Goal: Task Accomplishment & Management: Complete application form

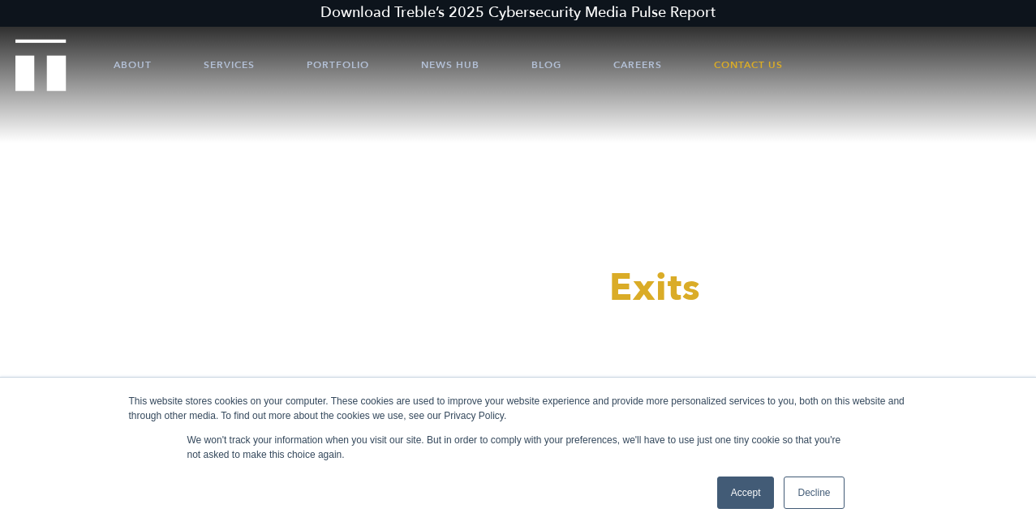
click at [803, 489] on link "Decline" at bounding box center [814, 493] width 60 height 32
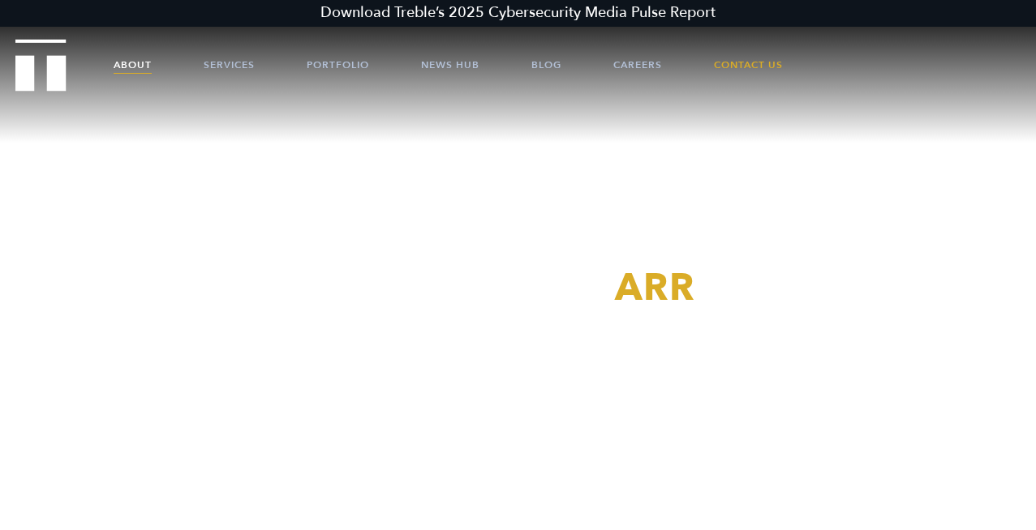
click at [140, 64] on link "About" at bounding box center [133, 65] width 38 height 49
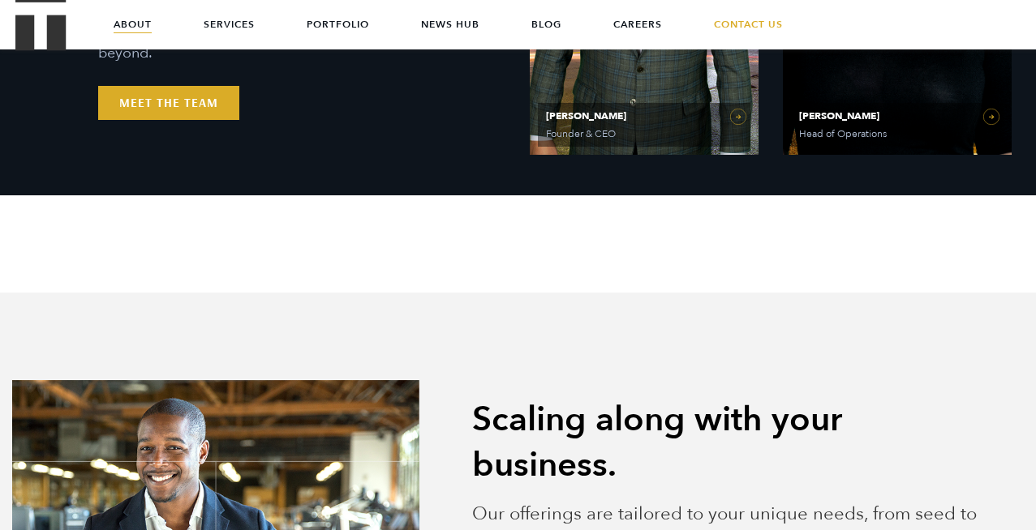
scroll to position [963, 0]
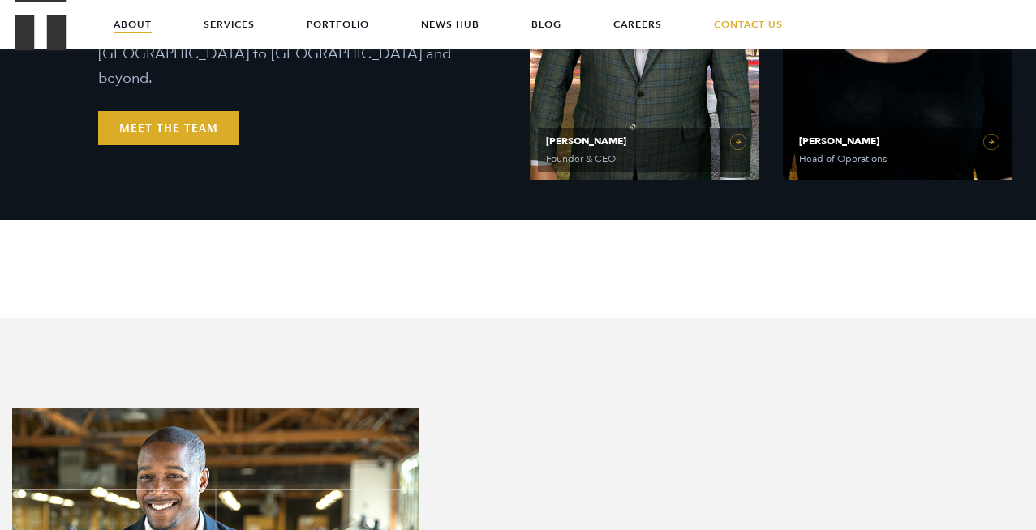
click at [173, 133] on div "PR Experts & Media Specialists Handpicked to win. Our team of former executives…" at bounding box center [518, 18] width 1036 height 406
click at [174, 117] on link "Meet the Team" at bounding box center [168, 128] width 141 height 34
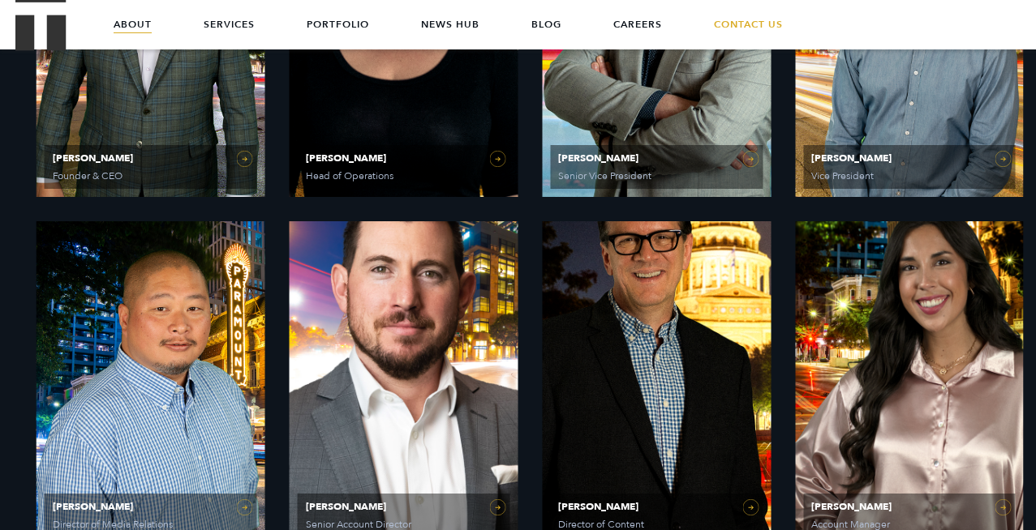
scroll to position [921, 0]
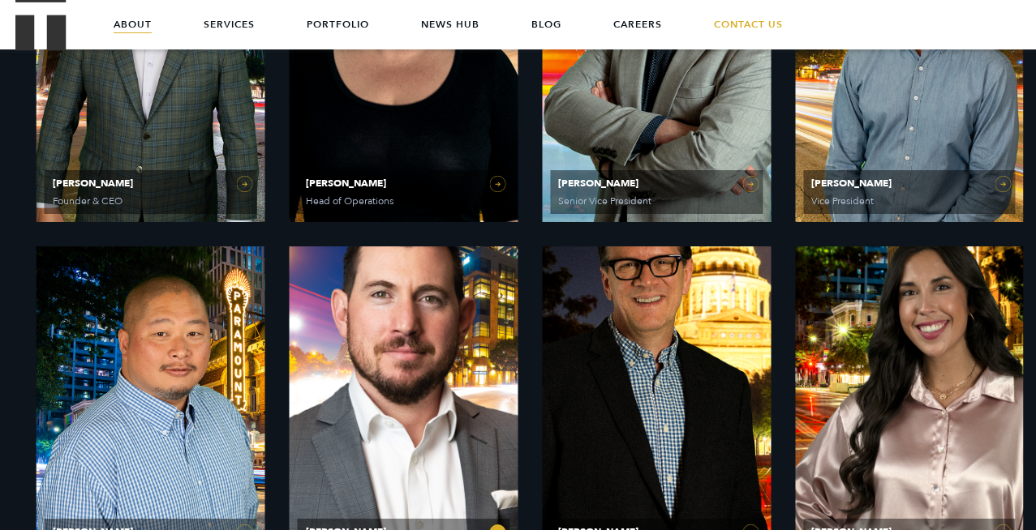
click at [479, 366] on link "Jim Cameron Senior Account Director" at bounding box center [404, 409] width 229 height 324
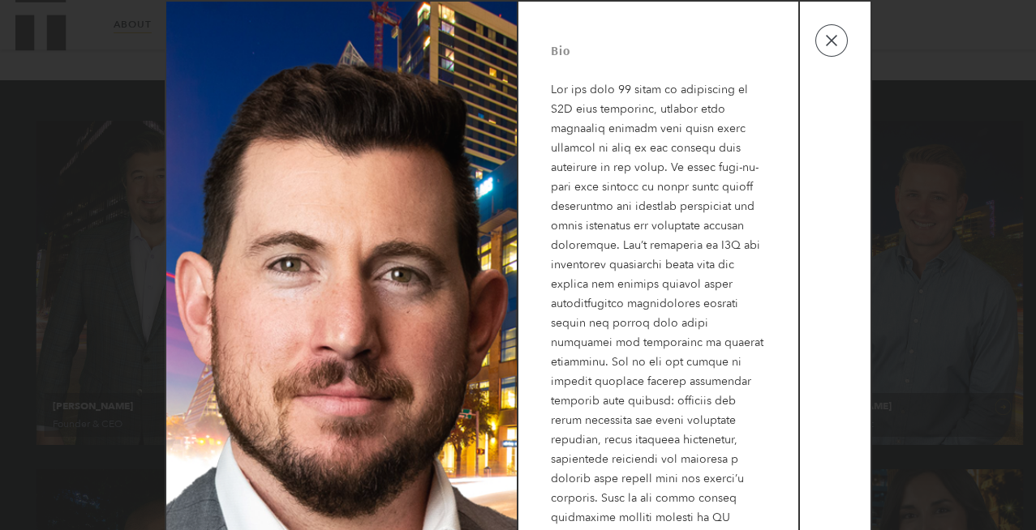
scroll to position [692, 0]
click at [835, 40] on button "button" at bounding box center [831, 40] width 32 height 32
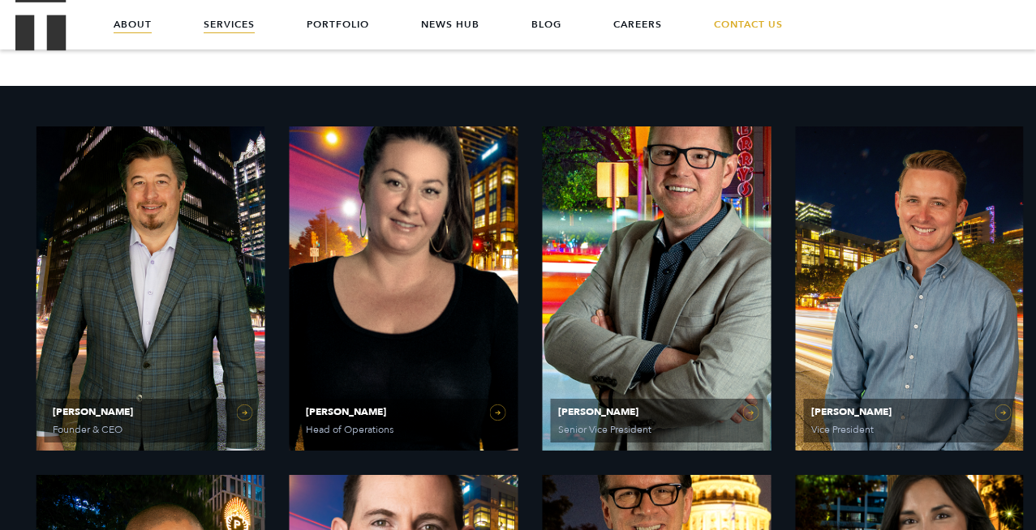
click at [226, 21] on link "Services" at bounding box center [229, 24] width 51 height 49
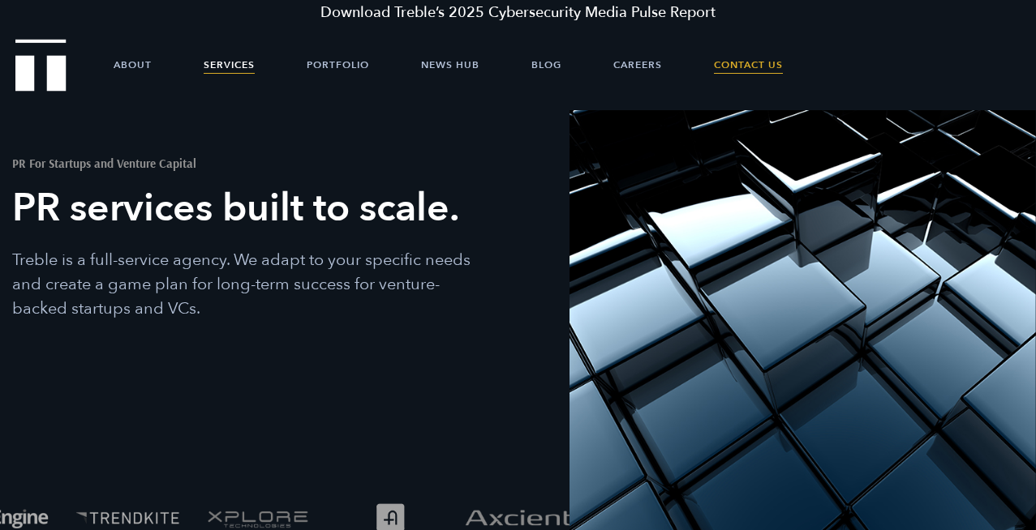
click at [748, 64] on link "Contact Us" at bounding box center [748, 65] width 69 height 49
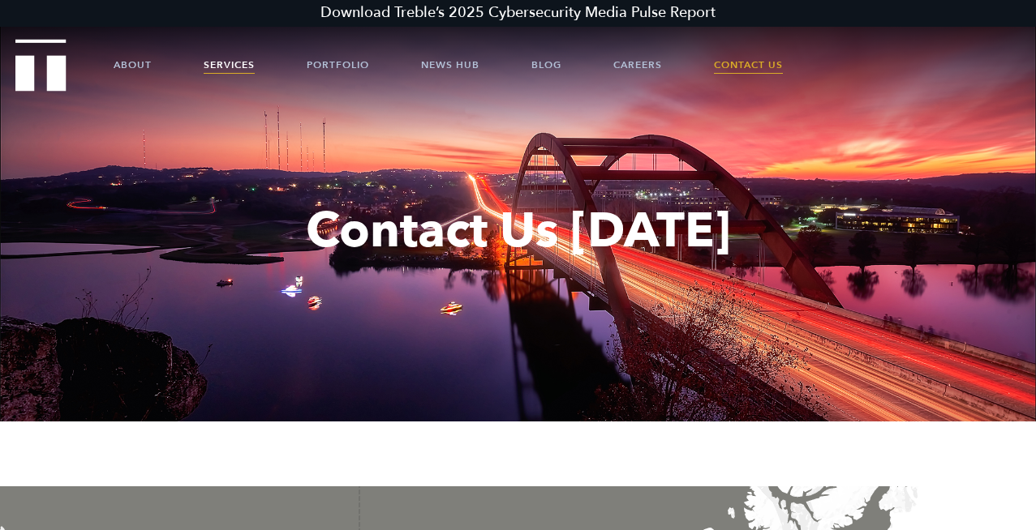
click at [227, 71] on link "Services" at bounding box center [229, 65] width 51 height 49
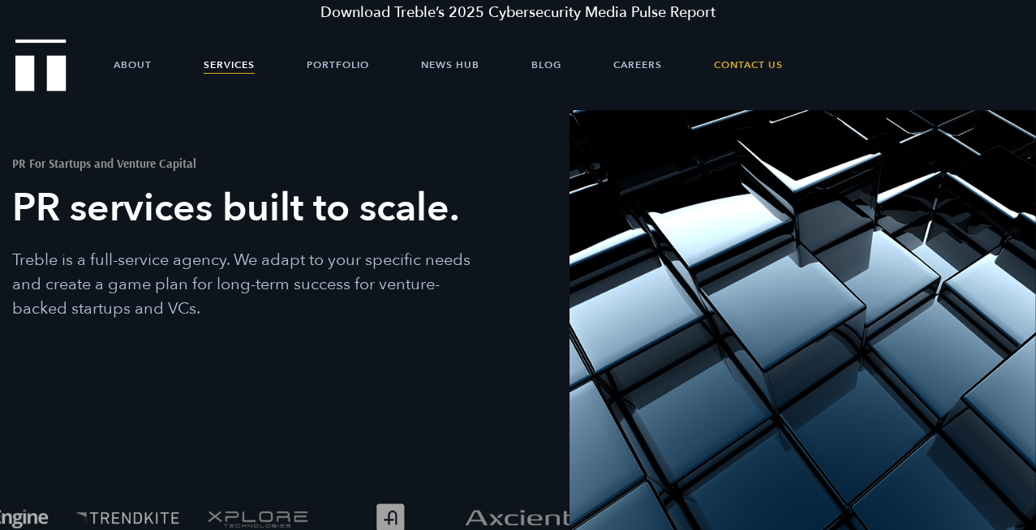
click at [152, 63] on ul "About Services Portfolio News Hub Blog Careers Contact Us" at bounding box center [518, 65] width 906 height 49
click at [146, 64] on link "About" at bounding box center [133, 65] width 38 height 49
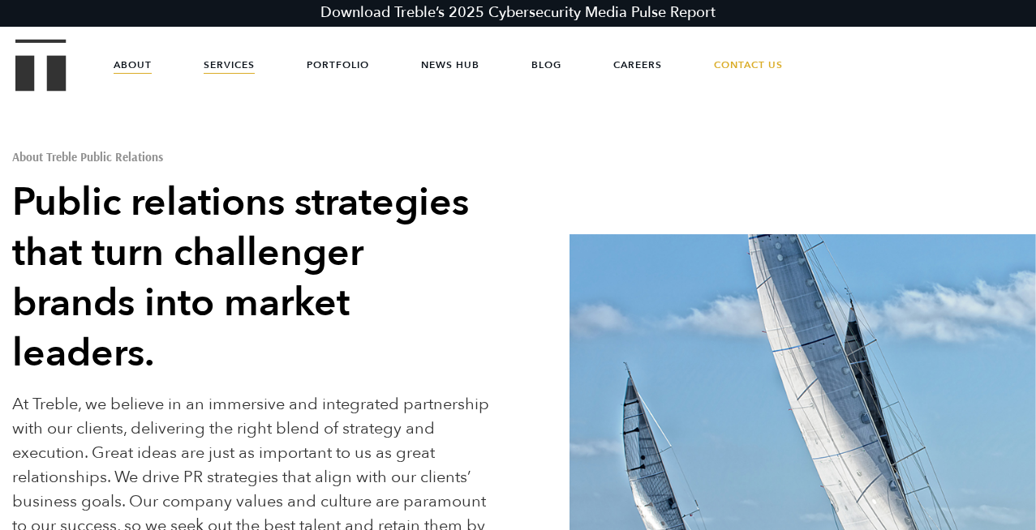
click at [205, 63] on link "Services" at bounding box center [229, 65] width 51 height 49
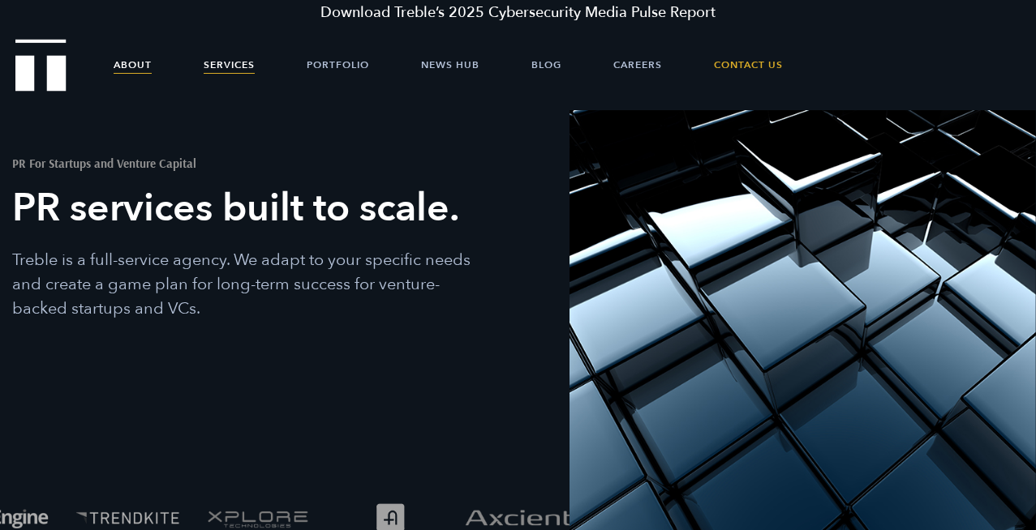
click at [143, 65] on link "About" at bounding box center [133, 65] width 38 height 49
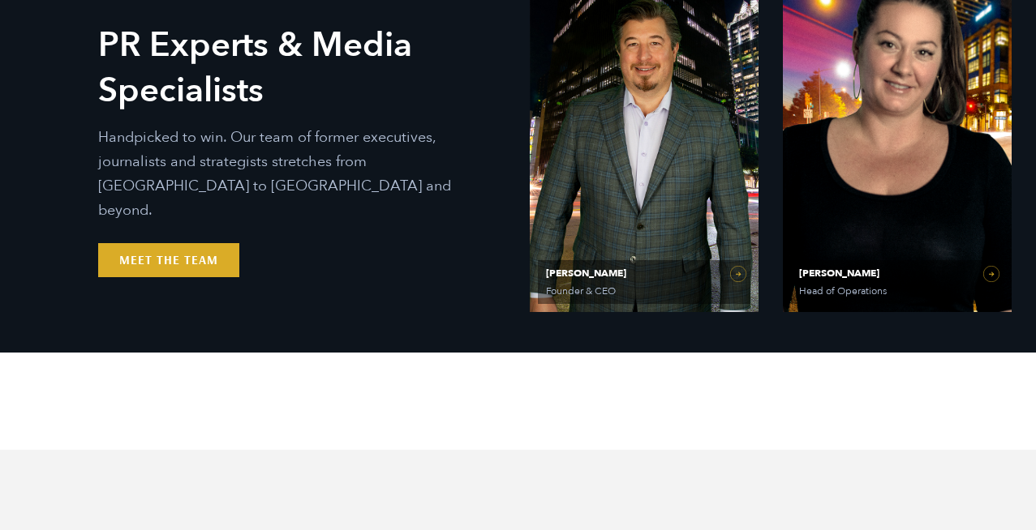
scroll to position [831, 0]
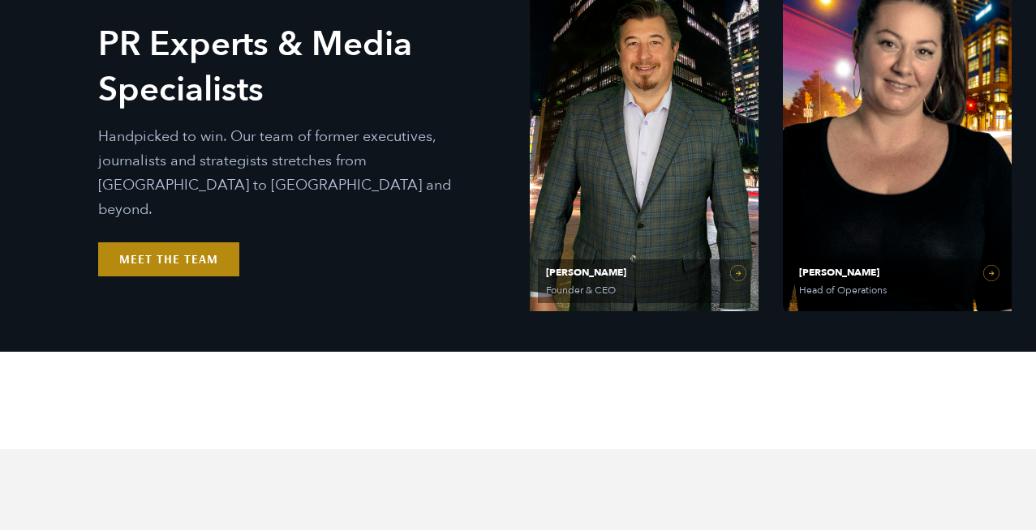
click at [218, 251] on link "Meet the Team" at bounding box center [168, 260] width 141 height 34
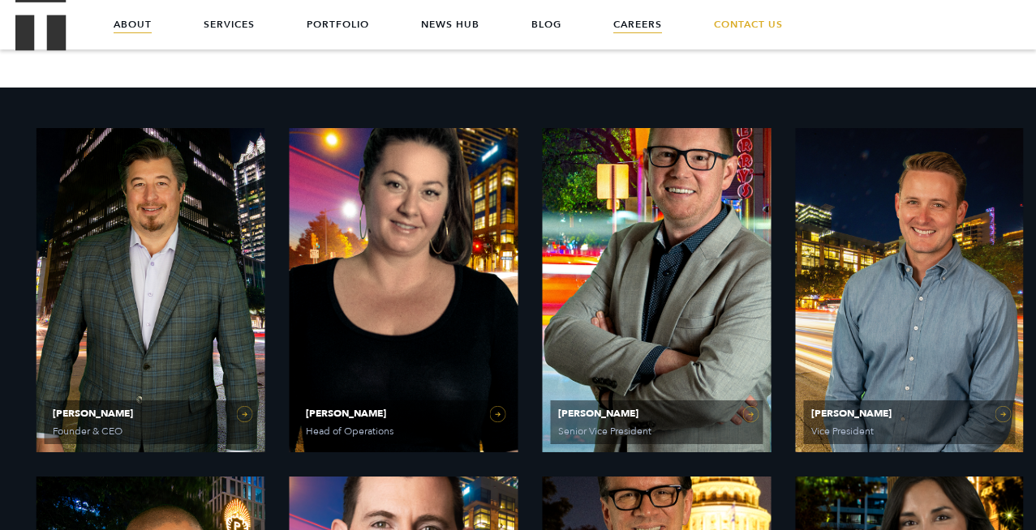
scroll to position [689, 0]
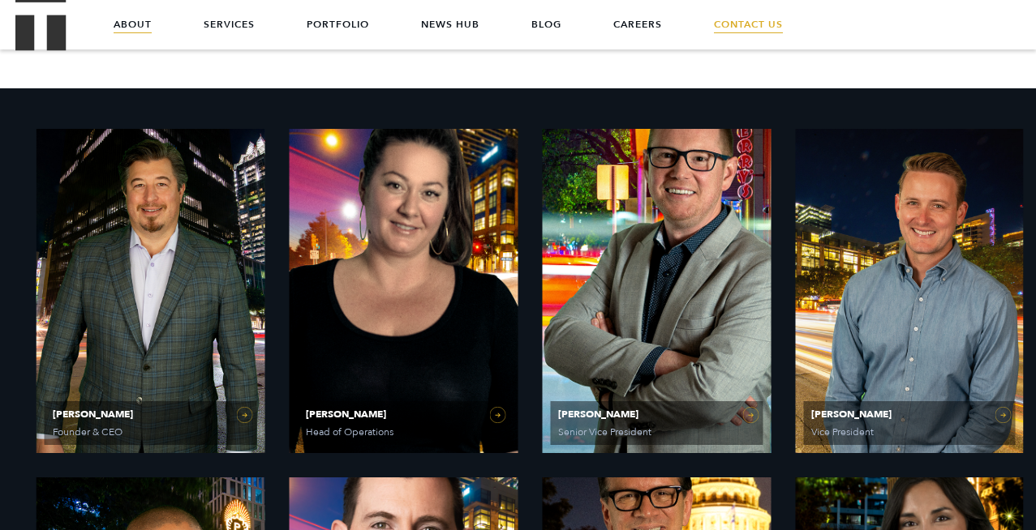
click at [753, 23] on link "Contact Us" at bounding box center [748, 24] width 69 height 49
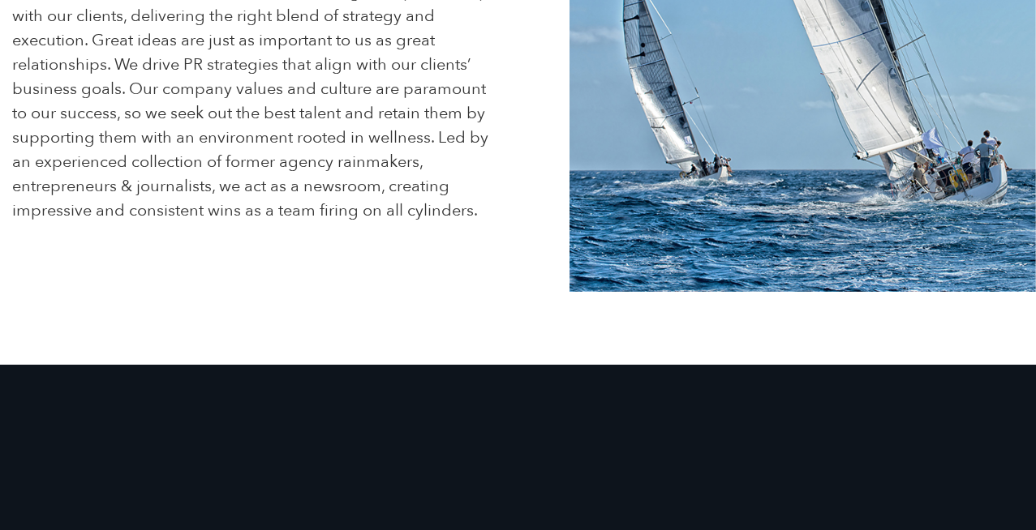
scroll to position [417, 0]
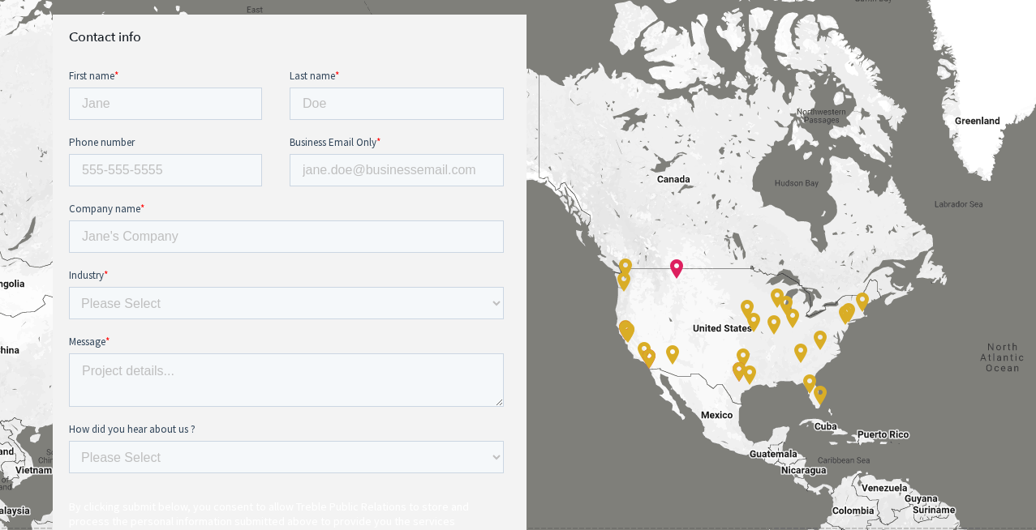
scroll to position [658, 0]
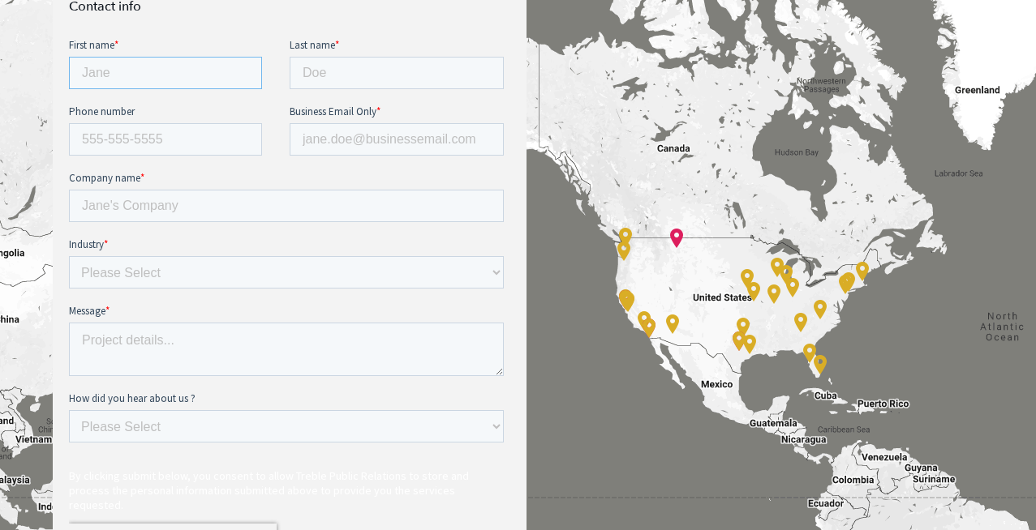
click at [127, 78] on input "First name *" at bounding box center [165, 73] width 193 height 32
type input "Brandon"
type input "Sisson"
type input "2145184391"
type input "brandon.sisson@gmail.com"
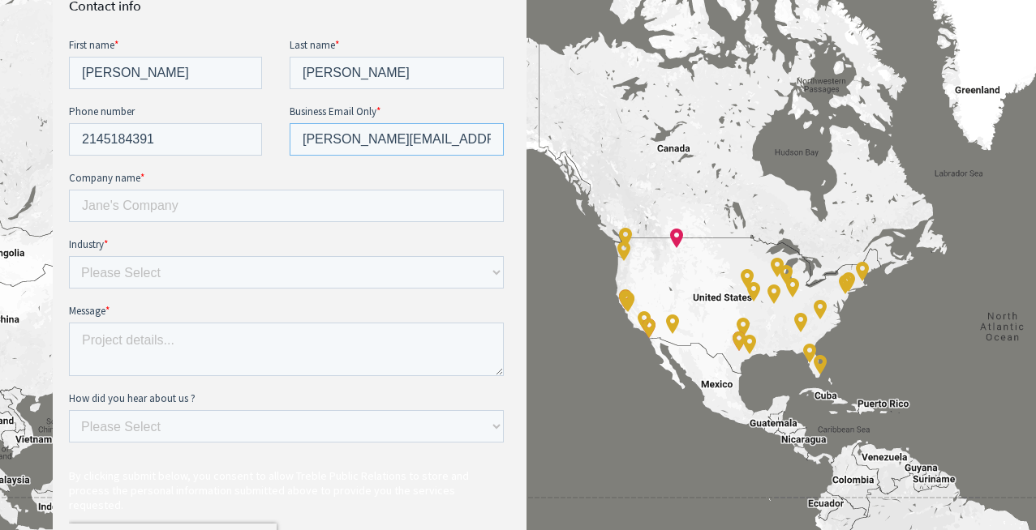
click at [393, 133] on input "brandon.sisson@gmail.com" at bounding box center [397, 139] width 214 height 32
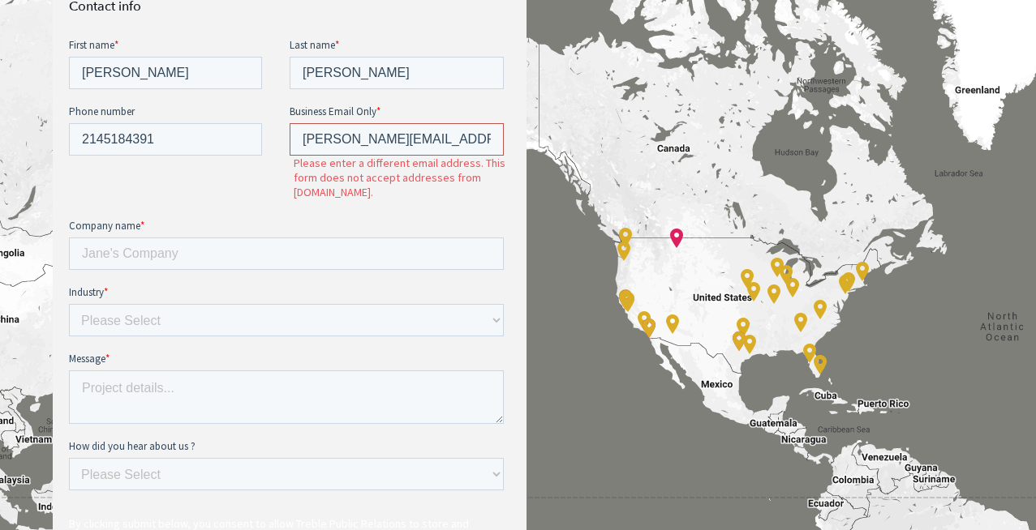
click at [393, 133] on input "brandon.sisson@gmail.com" at bounding box center [397, 139] width 214 height 32
click at [591, 135] on div "Accelerate Your Exit Contact info" at bounding box center [518, 304] width 1036 height 951
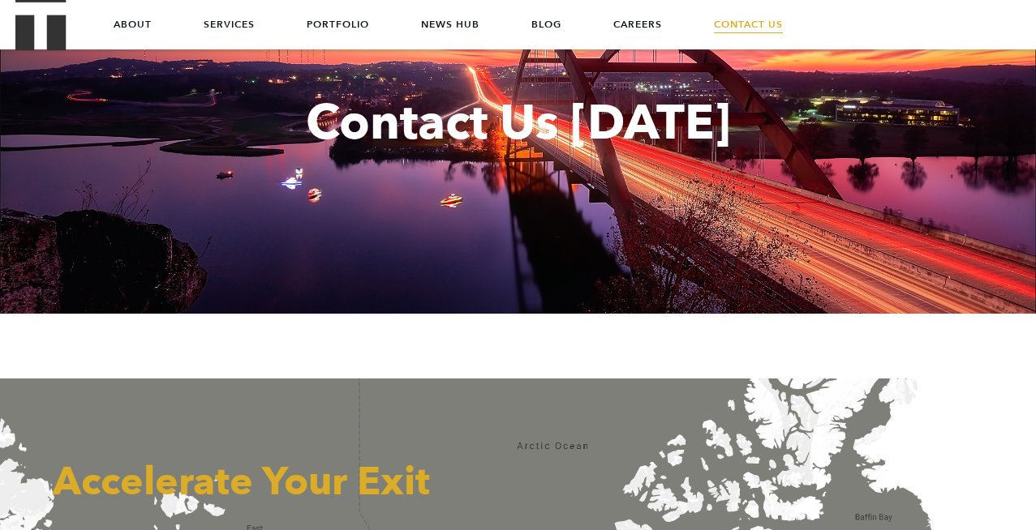
scroll to position [107, 0]
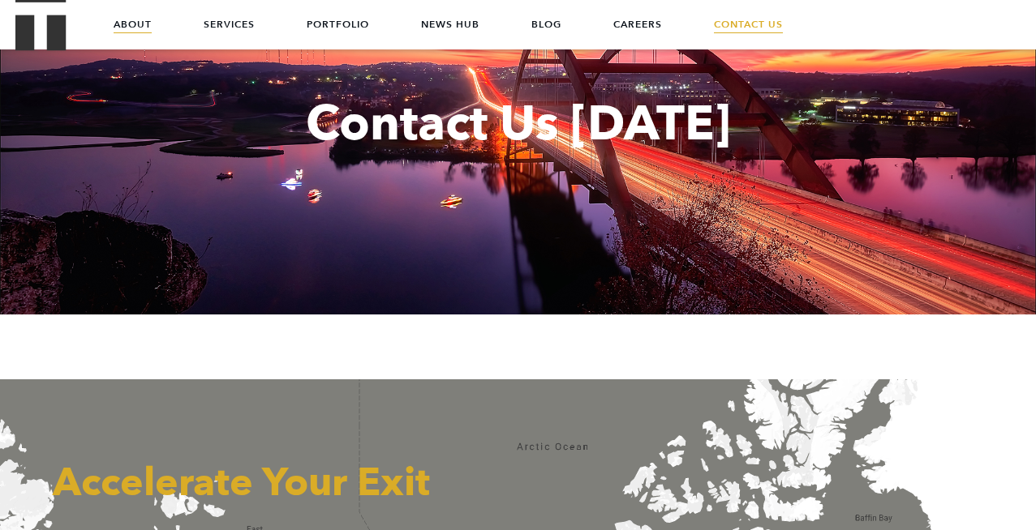
click at [137, 20] on link "About" at bounding box center [133, 24] width 38 height 49
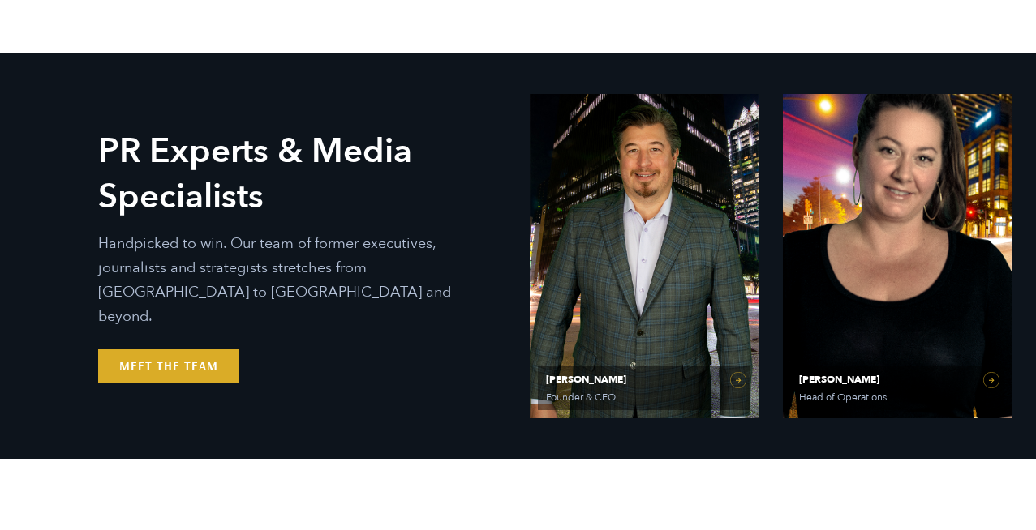
scroll to position [753, 0]
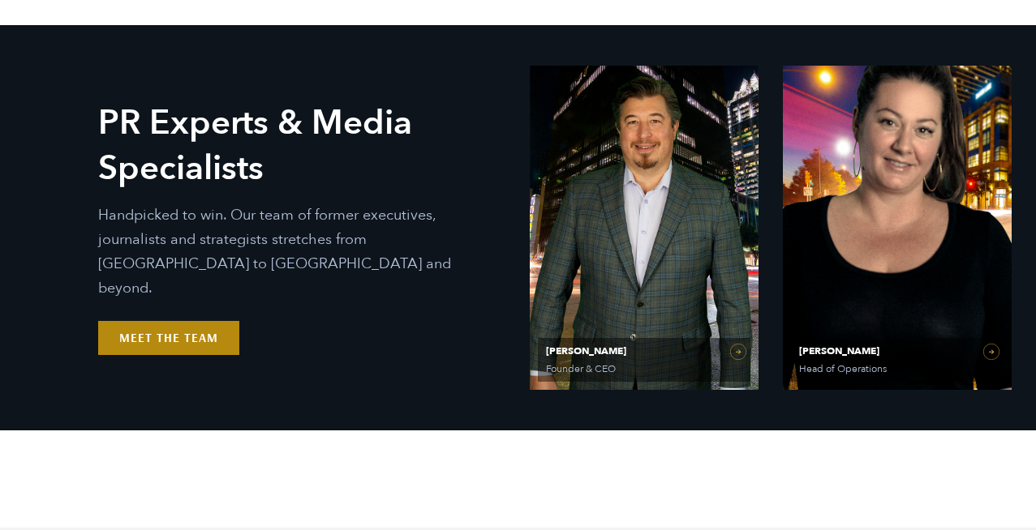
click at [183, 332] on link "Meet the Team" at bounding box center [168, 338] width 141 height 34
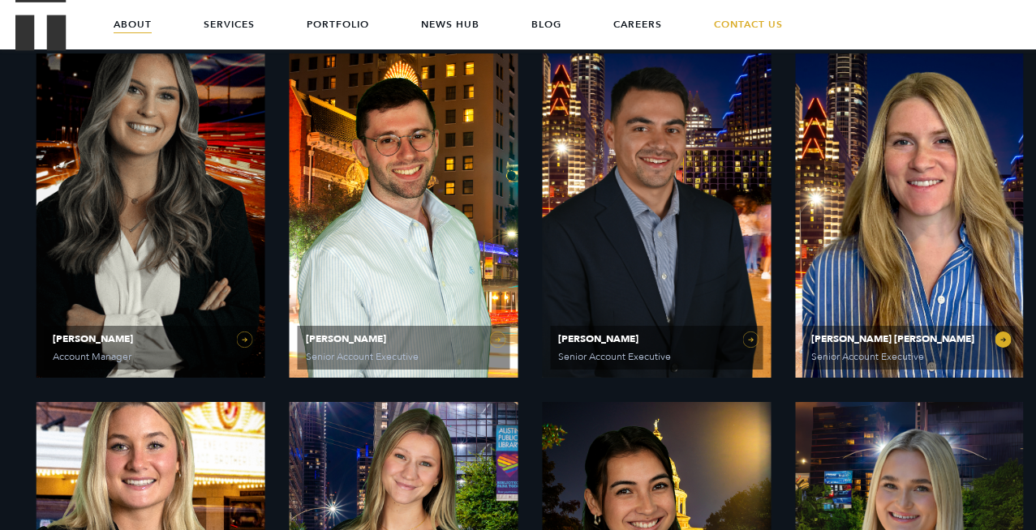
scroll to position [0, 0]
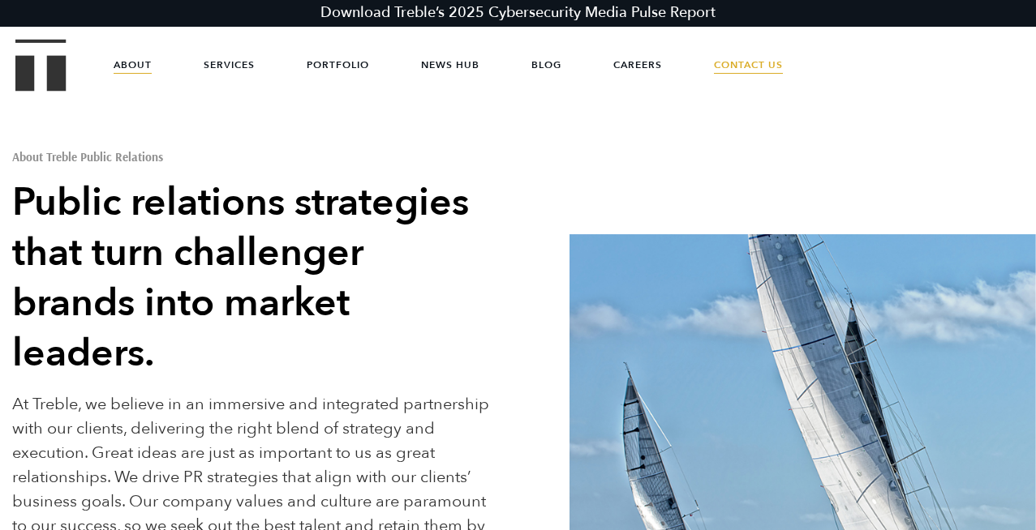
click at [740, 64] on link "Contact Us" at bounding box center [748, 65] width 69 height 49
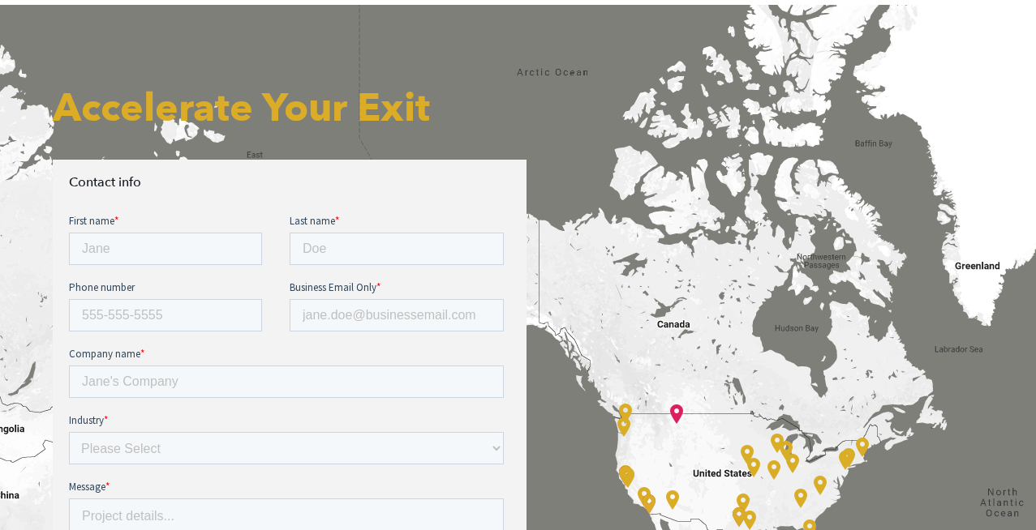
scroll to position [488, 0]
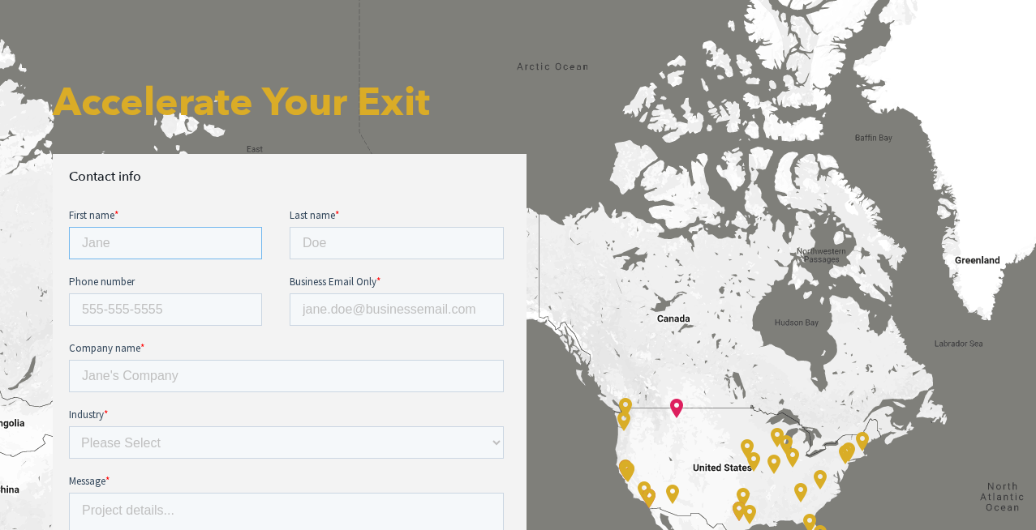
click at [169, 238] on input "First name *" at bounding box center [165, 243] width 193 height 32
click at [160, 243] on input "First name *" at bounding box center [165, 243] width 193 height 32
type input "[PERSON_NAME]"
type input "214.518.4391"
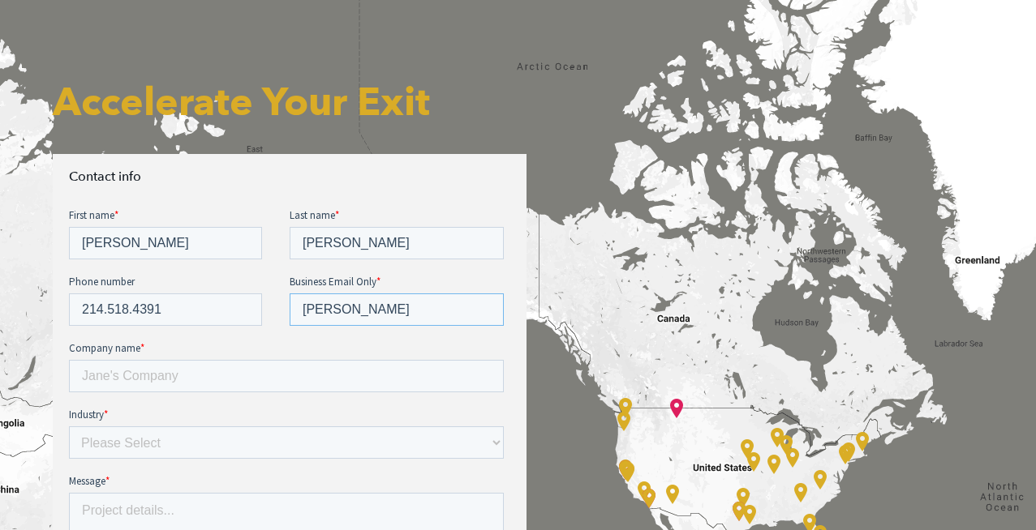
type input "[PERSON_NAME][EMAIL_ADDRESS][DOMAIN_NAME]"
type input "Redacted Optics (OTC:VNUE)"
select select "Other"
click at [69, 427] on select "Please Select E-commerce AI API Big Data Bio Tech (including Life Sciences) Blo…" at bounding box center [286, 443] width 435 height 32
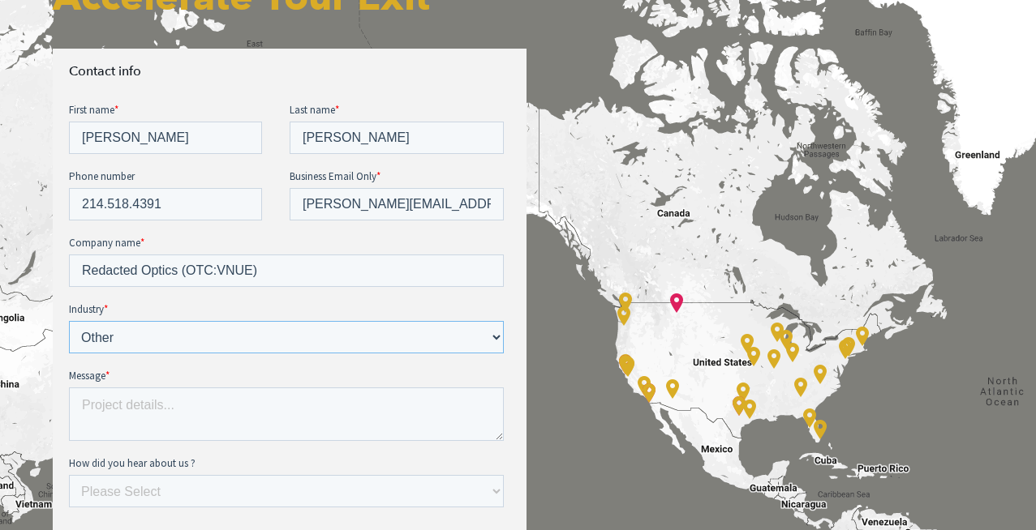
scroll to position [624, 0]
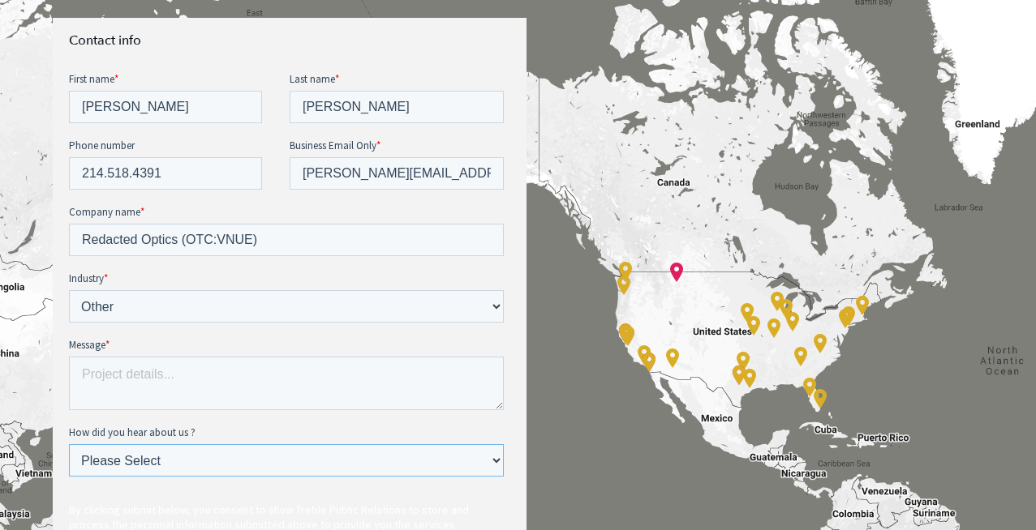
click at [452, 458] on select "Please Select Ad online Social media Video Another website Word of mouth Job li…" at bounding box center [286, 461] width 435 height 32
select select "Search online"
click at [69, 445] on select "Please Select Ad online Social media Video Another website Word of mouth Job li…" at bounding box center [286, 461] width 435 height 32
click at [158, 383] on textarea "Message *" at bounding box center [286, 384] width 435 height 54
paste textarea "’m [PERSON_NAME], CEO of Redacted Optics. We’ve recently taken over operations …"
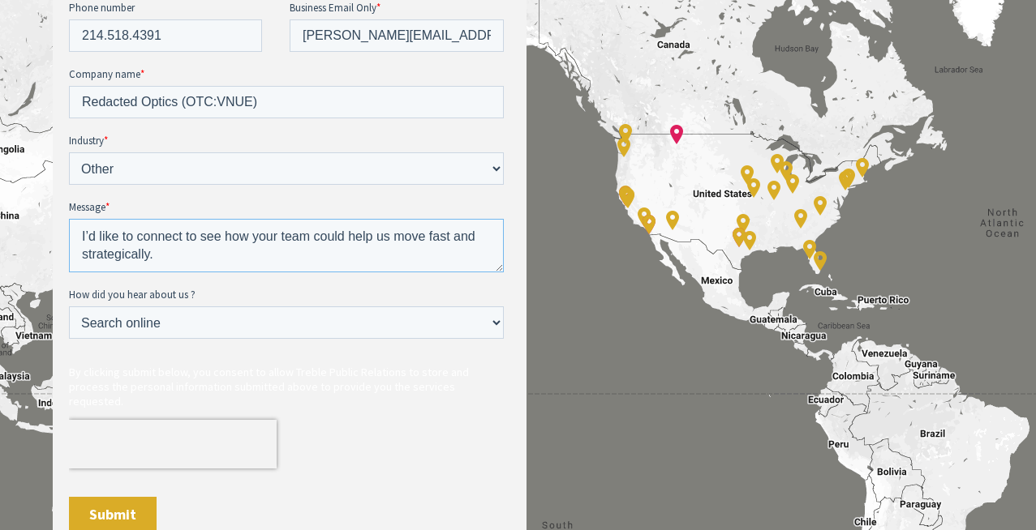
scroll to position [780, 0]
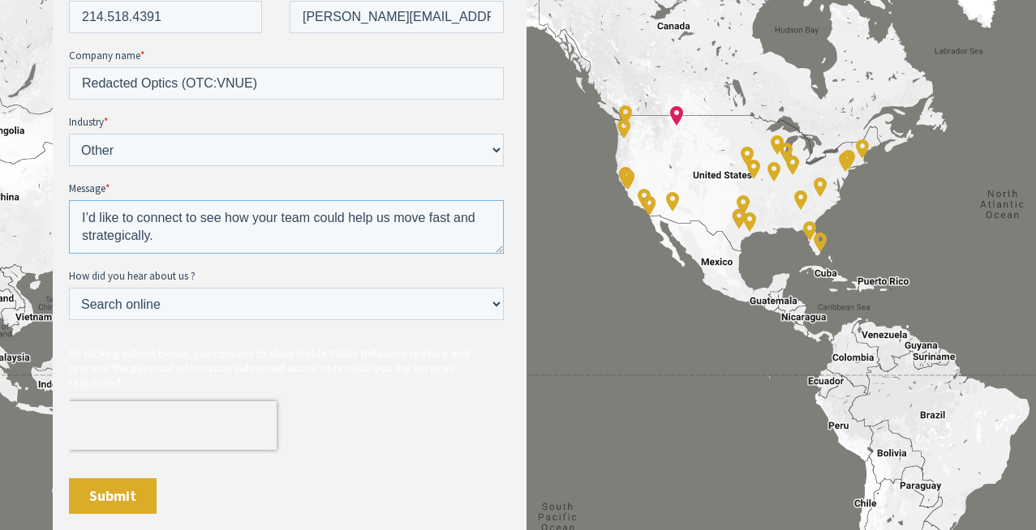
type textarea "’m [PERSON_NAME], CEO of Redacted Optics. We’ve recently taken over operations …"
click at [103, 485] on input "Submit" at bounding box center [113, 497] width 88 height 36
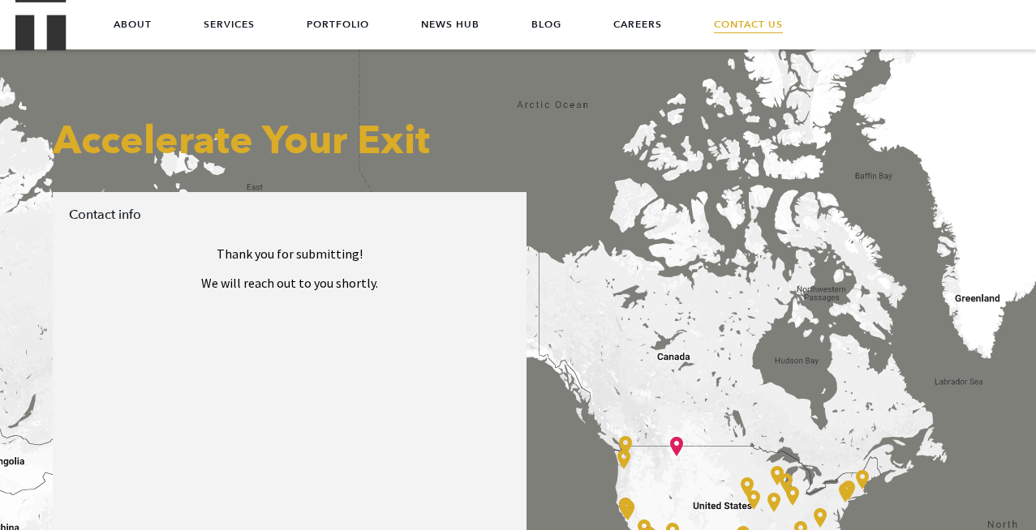
scroll to position [446, 0]
